Goal: Information Seeking & Learning: Check status

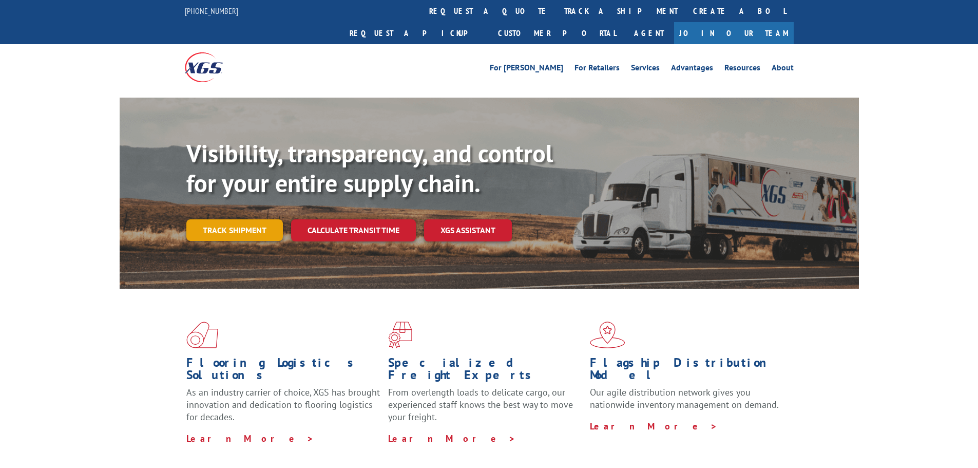
click at [251, 219] on link "Track shipment" at bounding box center [234, 230] width 96 height 22
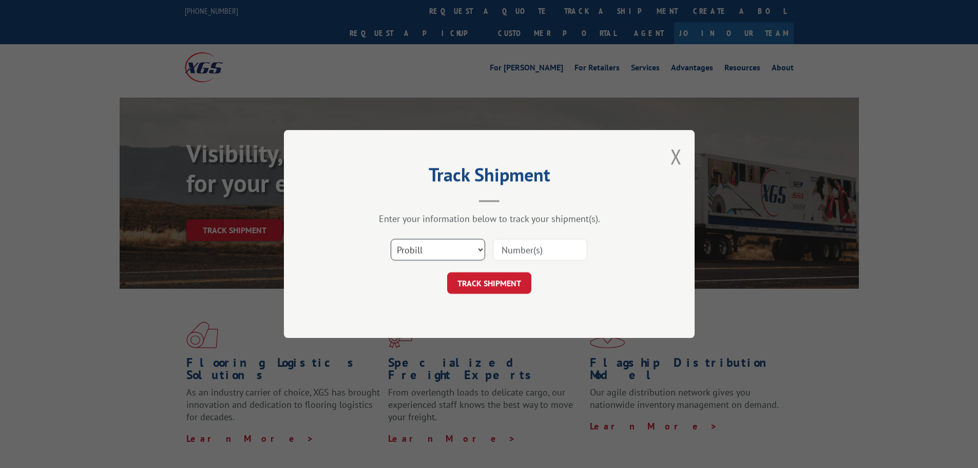
drag, startPoint x: 452, startPoint y: 256, endPoint x: 439, endPoint y: 259, distance: 12.7
click at [452, 256] on select "Select category... Probill BOL PO" at bounding box center [438, 250] width 94 height 22
select select "bol"
click at [391, 239] on select "Select category... Probill BOL PO" at bounding box center [438, 250] width 94 height 22
click at [508, 244] on input at bounding box center [540, 250] width 94 height 22
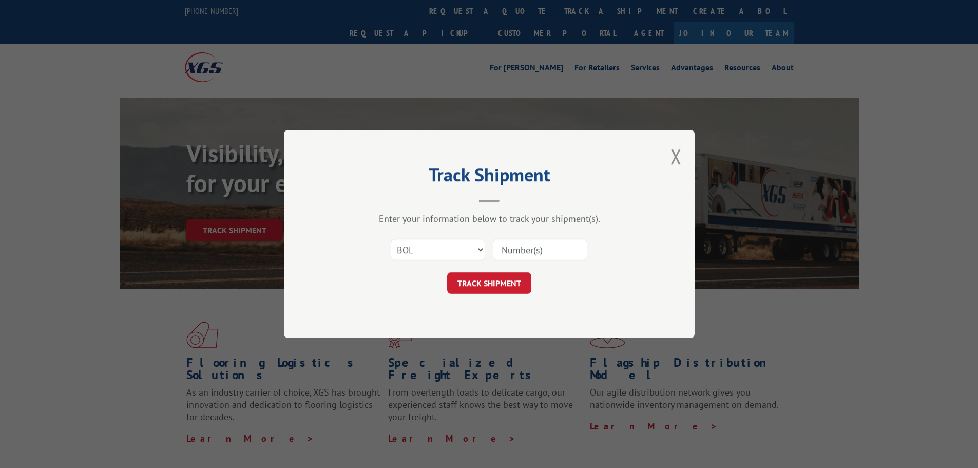
paste input "7049742"
type input "7049742"
click at [493, 279] on button "TRACK SHIPMENT" at bounding box center [489, 283] width 84 height 22
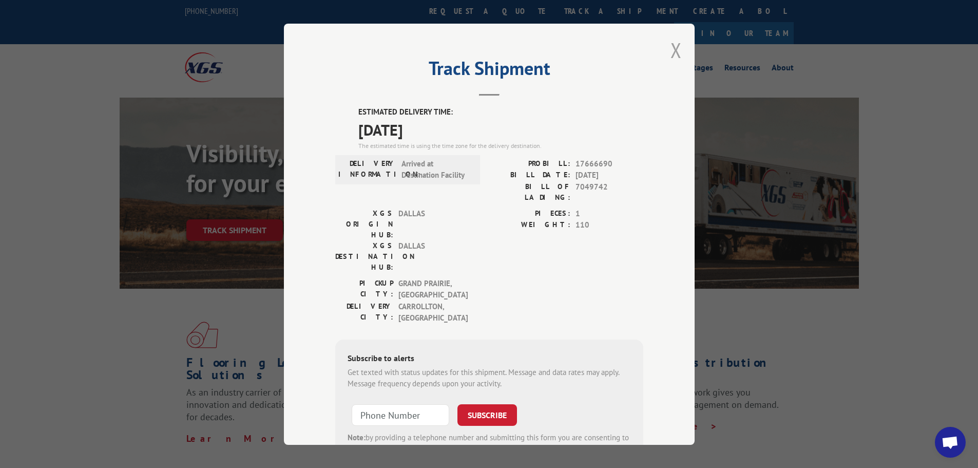
click at [672, 50] on button "Close modal" at bounding box center [675, 49] width 11 height 27
